Goal: Task Accomplishment & Management: Use online tool/utility

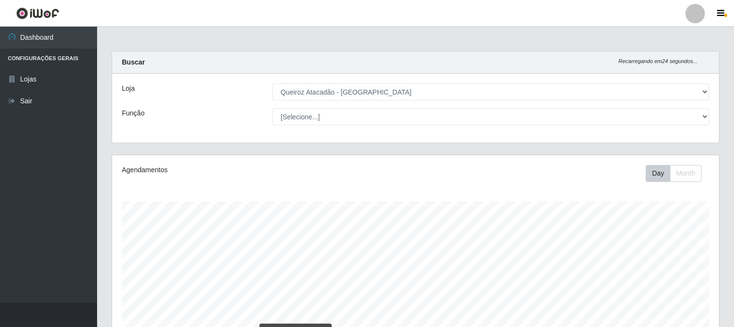
select select "464"
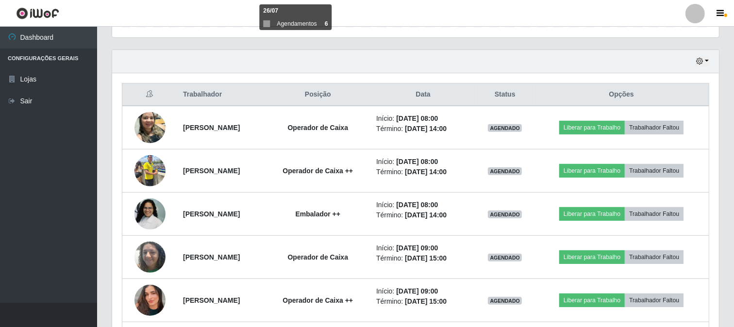
scroll to position [285, 0]
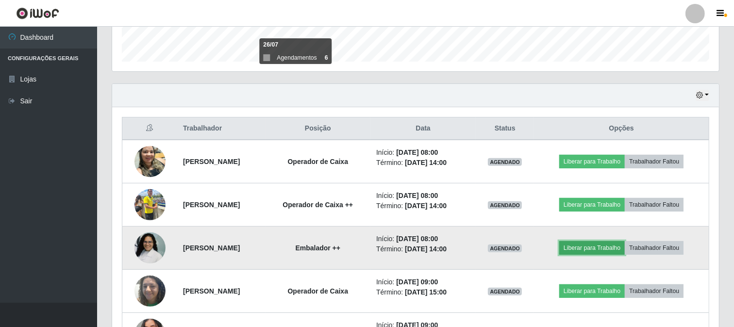
click at [618, 246] on button "Liberar para Trabalho" at bounding box center [592, 248] width 66 height 14
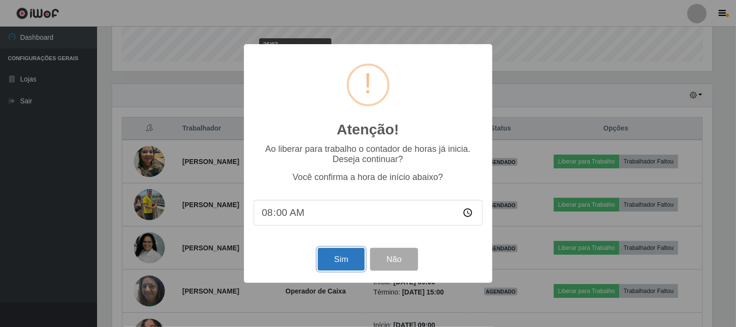
click at [337, 268] on button "Sim" at bounding box center [341, 259] width 47 height 23
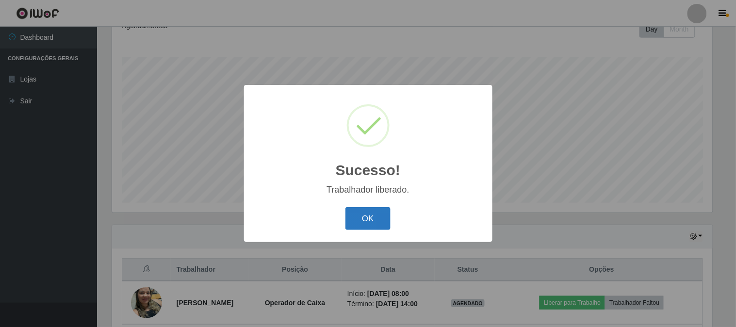
click at [366, 230] on button "OK" at bounding box center [368, 218] width 45 height 23
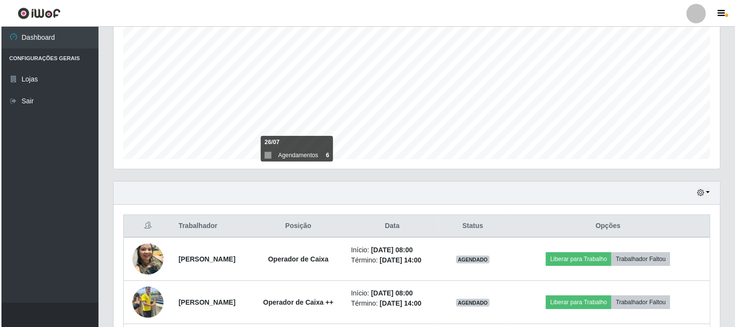
scroll to position [252, 0]
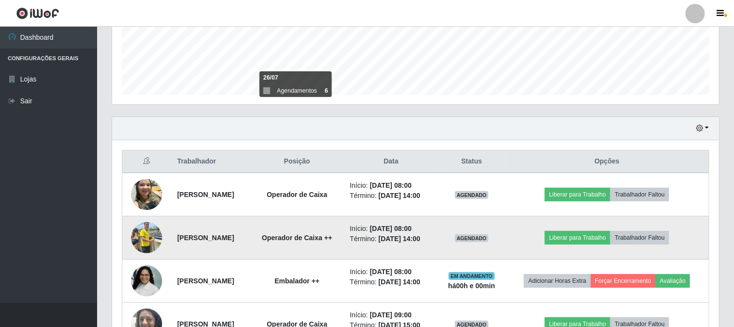
click at [149, 241] on img at bounding box center [146, 237] width 31 height 41
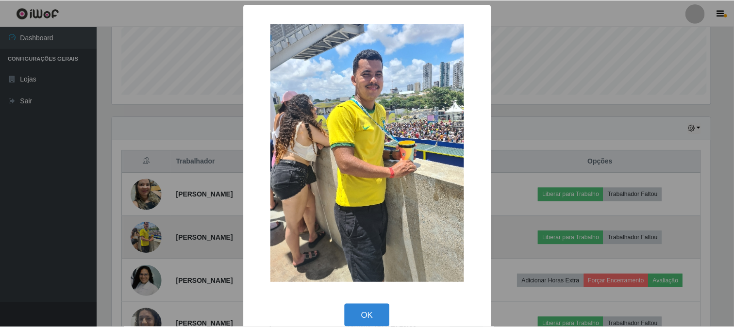
scroll to position [201, 600]
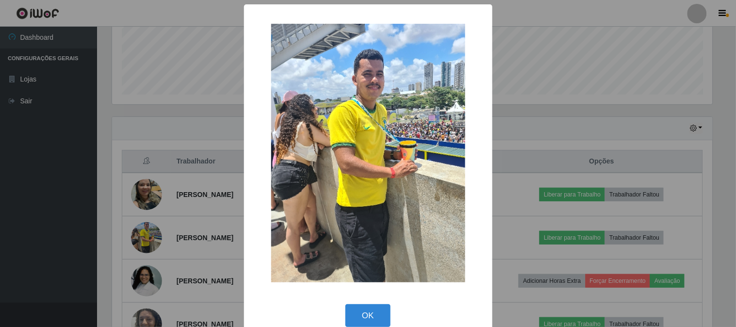
click at [213, 128] on div "× OK Cancel" at bounding box center [368, 163] width 736 height 327
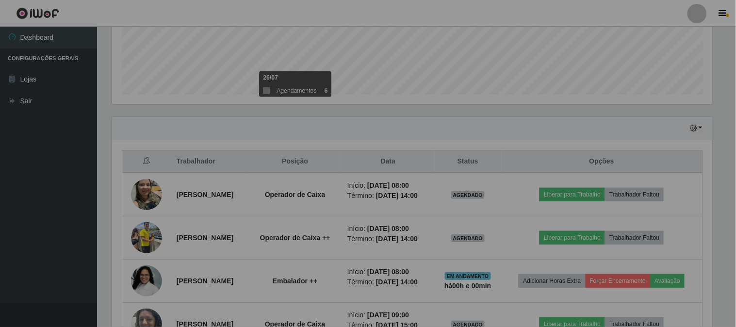
scroll to position [201, 607]
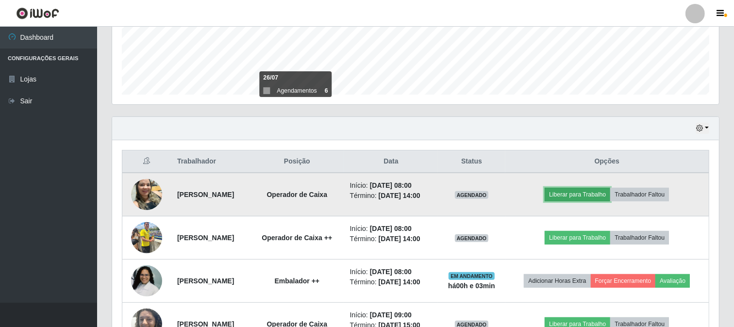
click at [605, 198] on button "Liberar para Trabalho" at bounding box center [578, 195] width 66 height 14
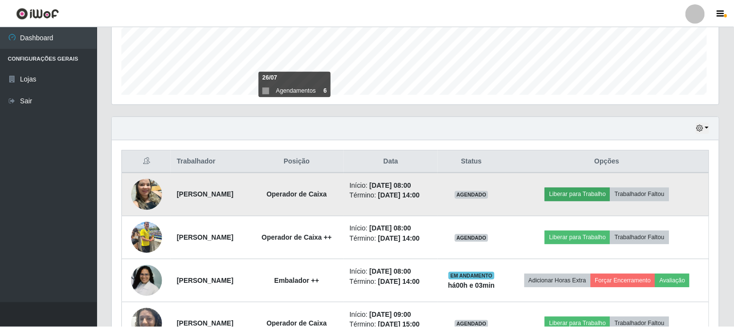
scroll to position [201, 600]
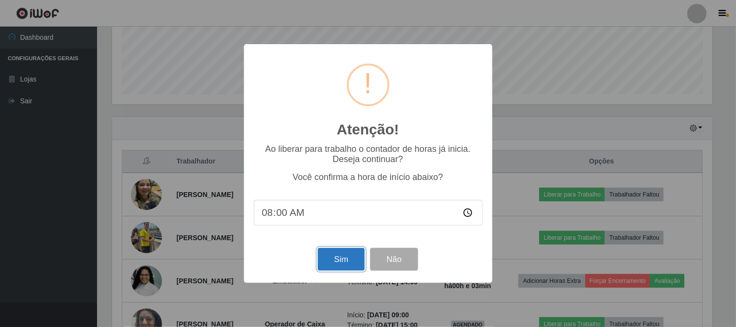
click at [332, 264] on button "Sim" at bounding box center [341, 259] width 47 height 23
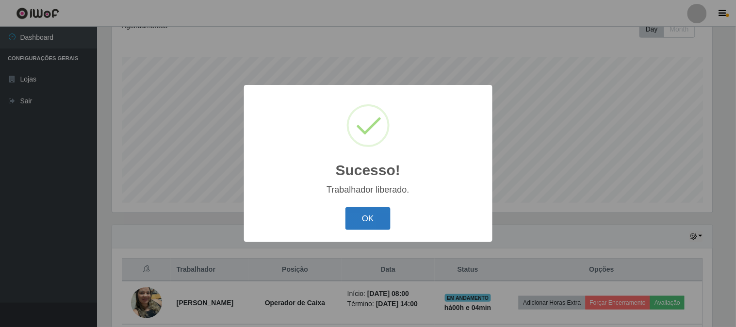
click at [362, 212] on button "OK" at bounding box center [368, 218] width 45 height 23
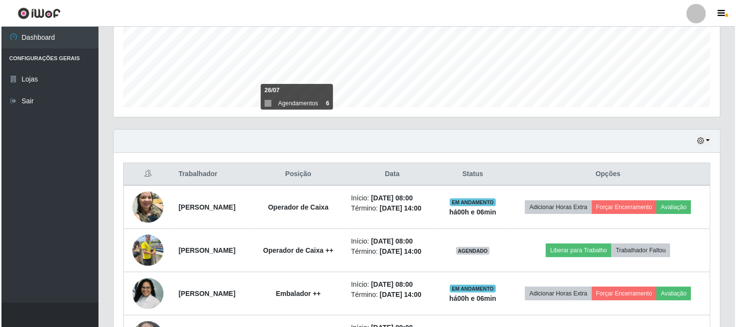
scroll to position [360, 0]
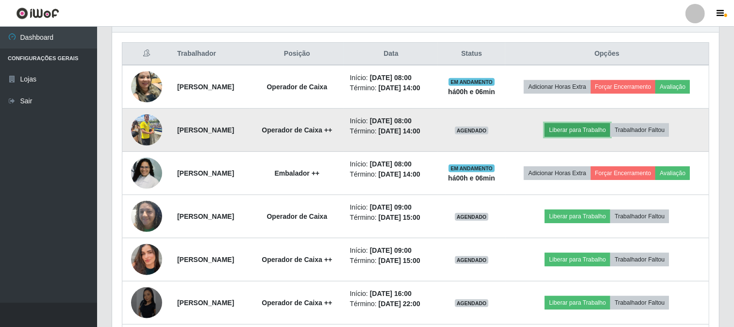
click at [582, 137] on button "Liberar para Trabalho" at bounding box center [578, 130] width 66 height 14
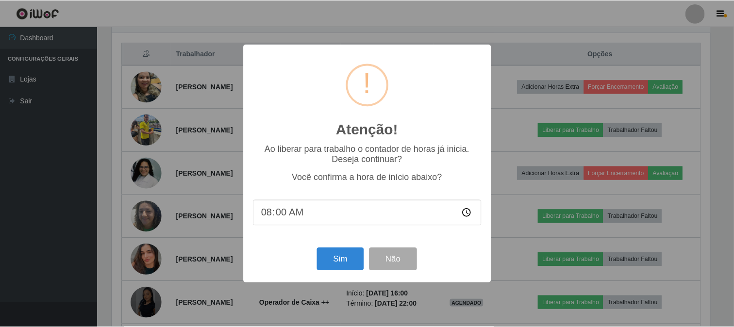
scroll to position [201, 600]
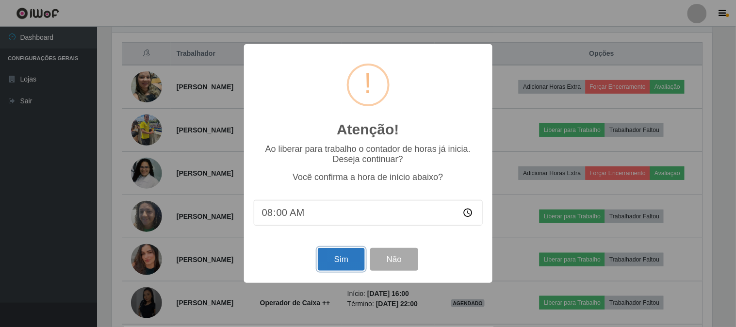
click at [351, 258] on button "Sim" at bounding box center [341, 259] width 47 height 23
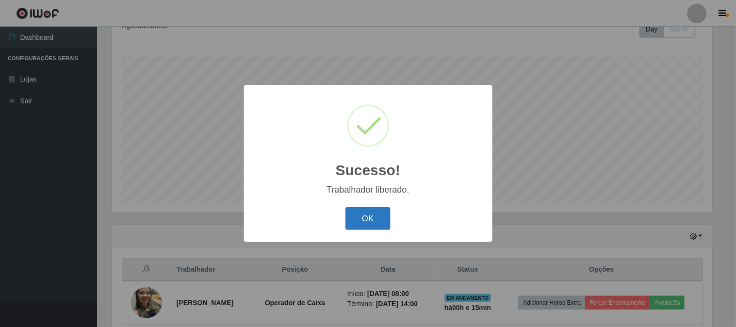
click at [367, 215] on button "OK" at bounding box center [368, 218] width 45 height 23
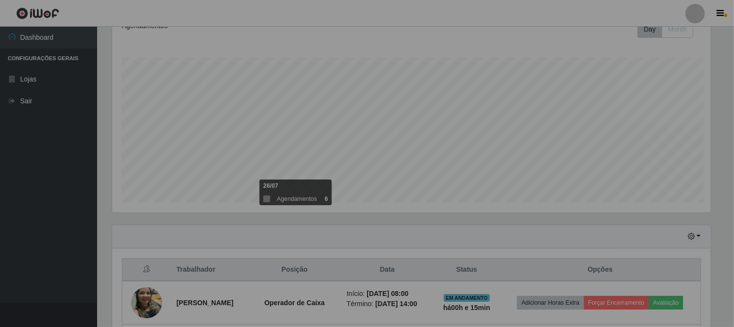
scroll to position [201, 607]
